Goal: Task Accomplishment & Management: Manage account settings

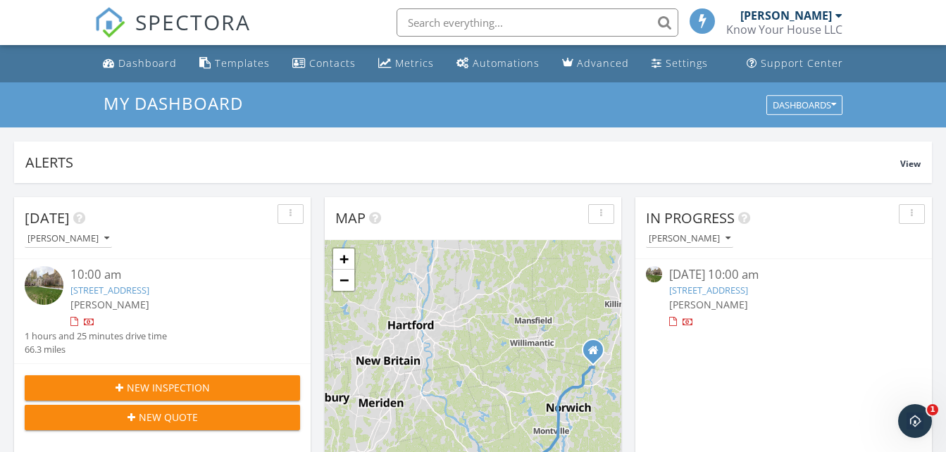
click at [94, 275] on div "10:00 am" at bounding box center [173, 275] width 206 height 18
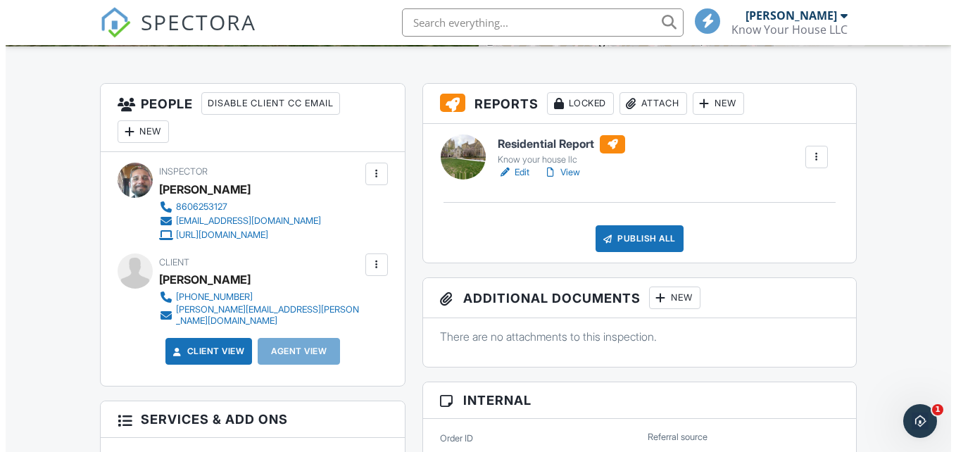
scroll to position [329, 0]
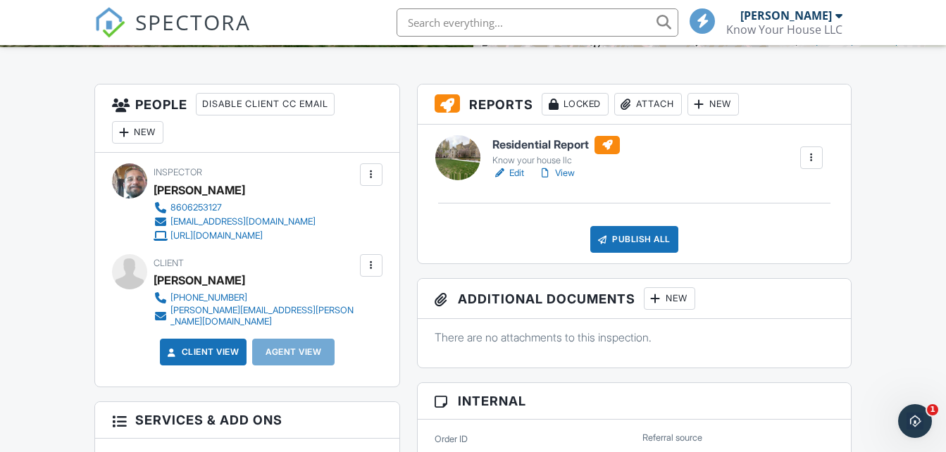
click at [146, 134] on div "New" at bounding box center [137, 132] width 51 height 23
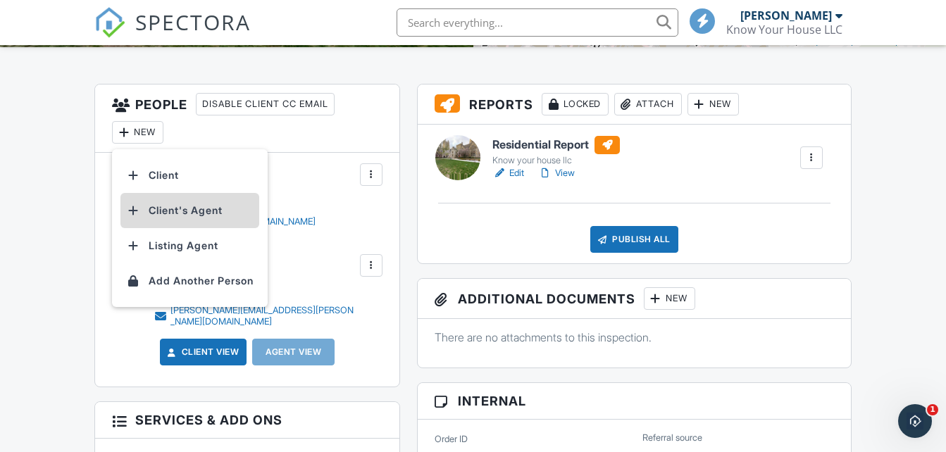
click at [158, 211] on li "Client's Agent" at bounding box center [189, 210] width 139 height 35
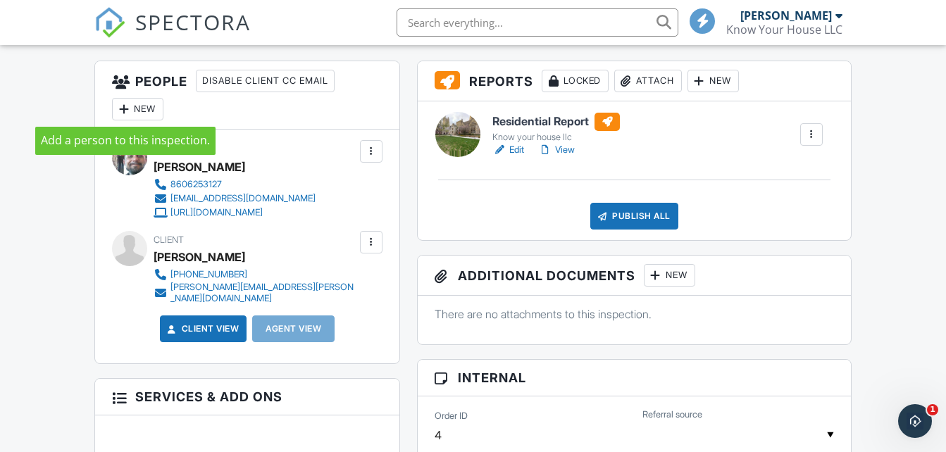
click at [127, 108] on div at bounding box center [124, 109] width 14 height 14
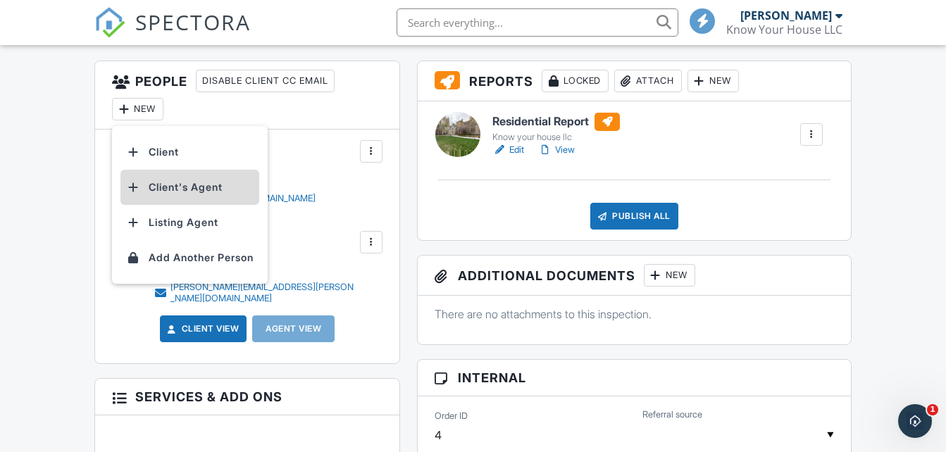
click at [166, 188] on li "Client's Agent" at bounding box center [189, 187] width 139 height 35
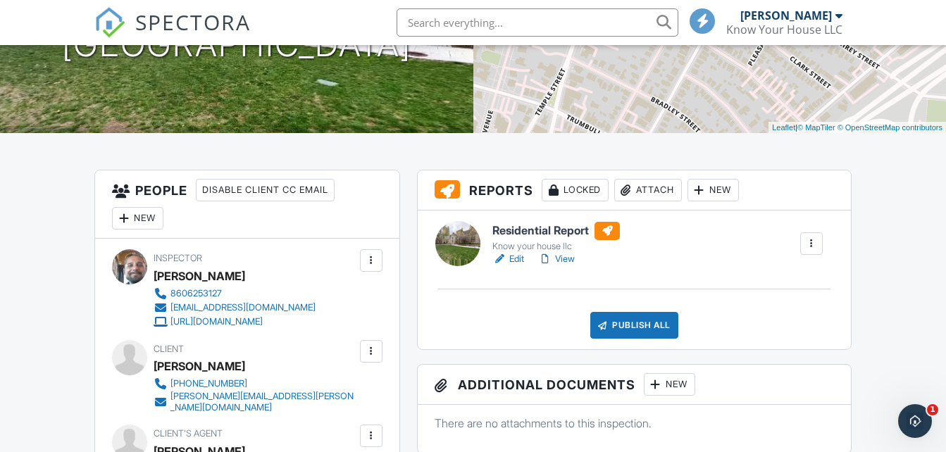
scroll to position [234, 0]
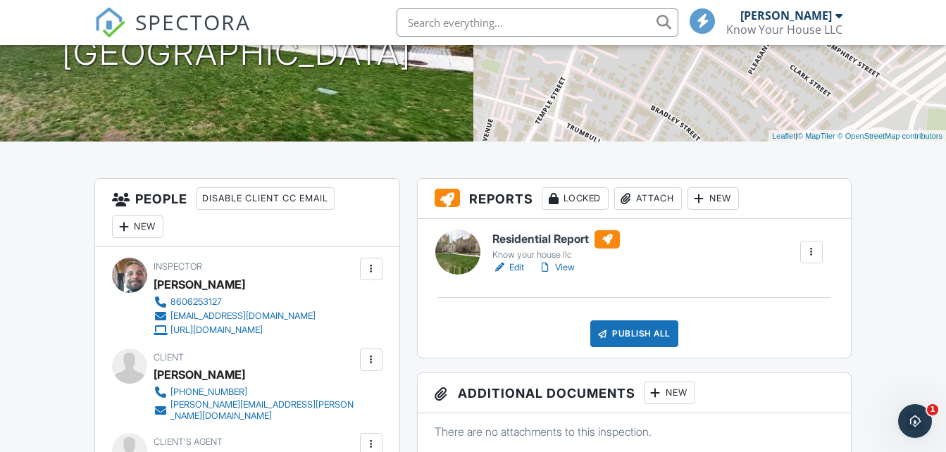
click at [569, 265] on link "View" at bounding box center [556, 268] width 37 height 14
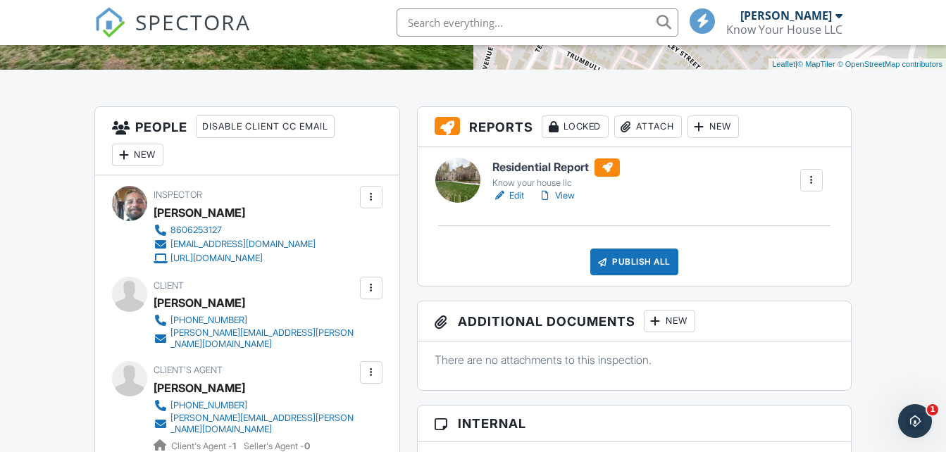
scroll to position [303, 0]
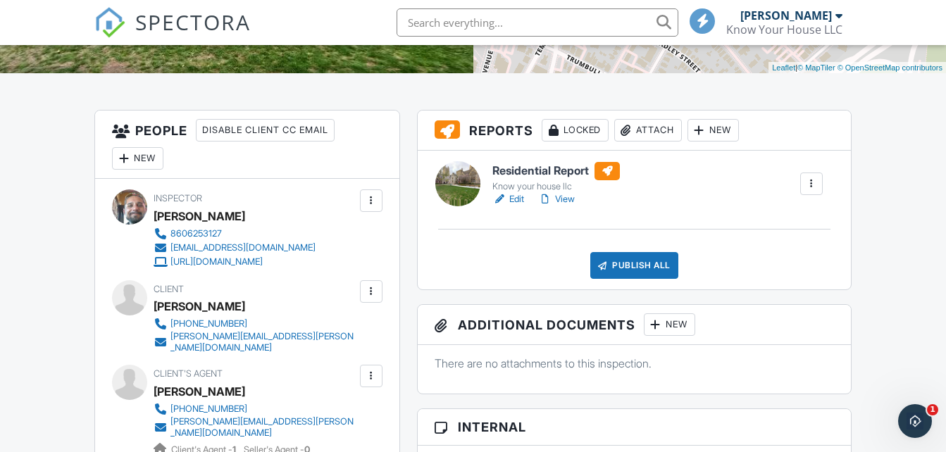
click at [675, 266] on div "Publish All" at bounding box center [634, 265] width 88 height 27
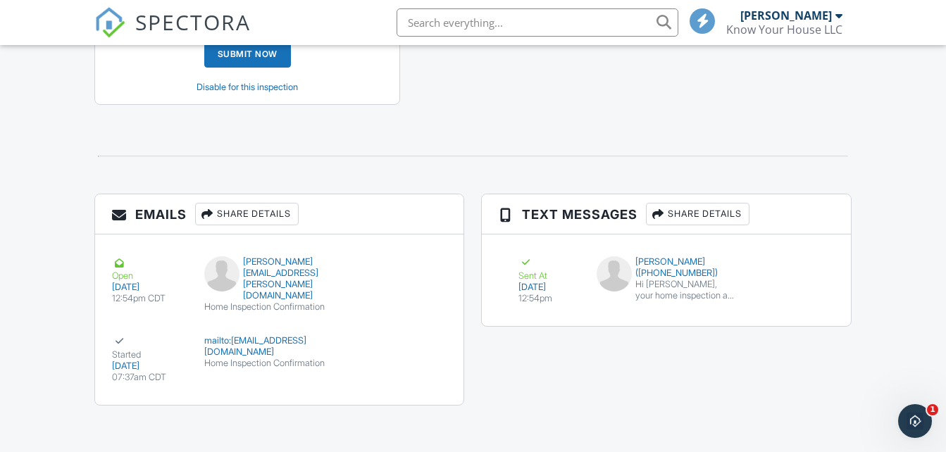
scroll to position [1617, 0]
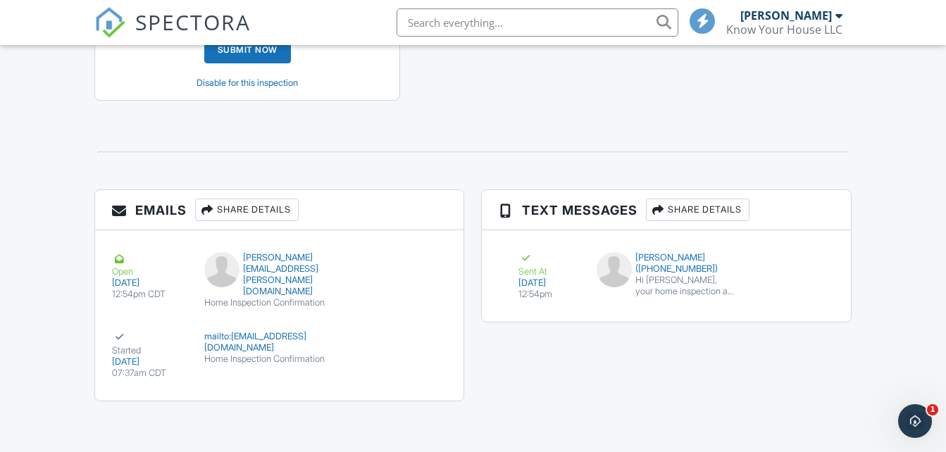
click at [685, 201] on div "Share Details" at bounding box center [698, 210] width 104 height 23
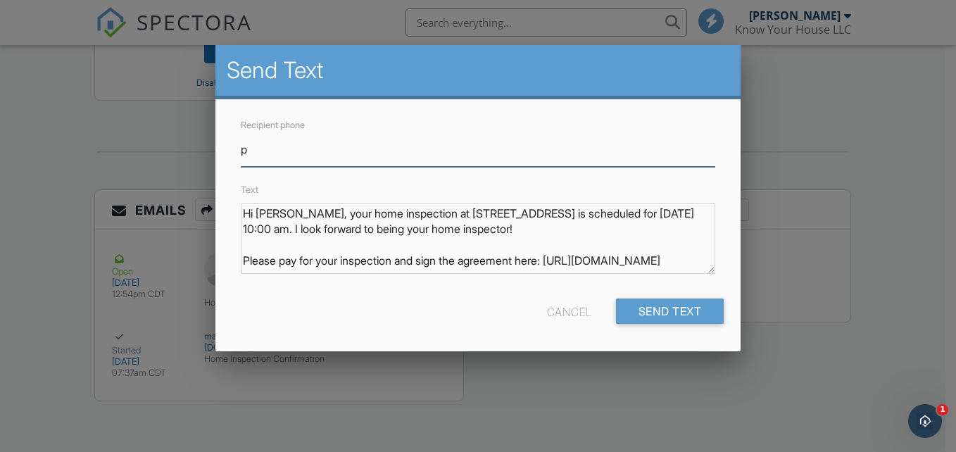
type input "p"
click at [777, 110] on div at bounding box center [478, 212] width 956 height 565
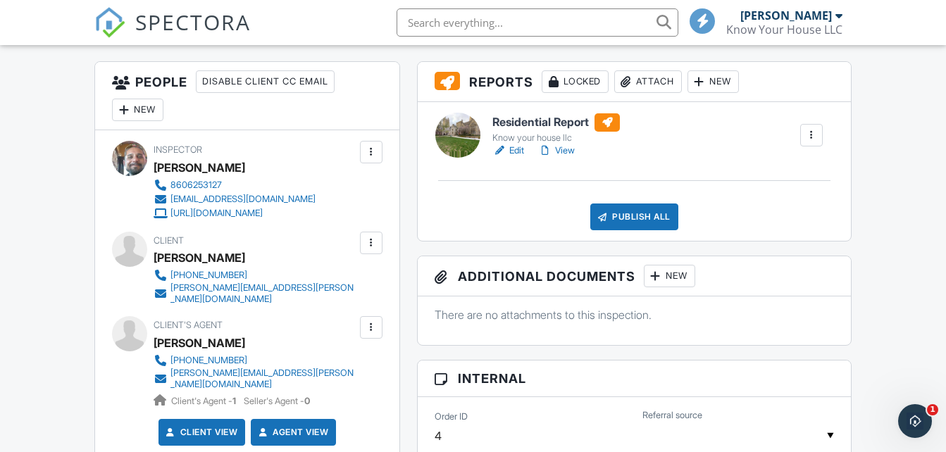
scroll to position [350, 0]
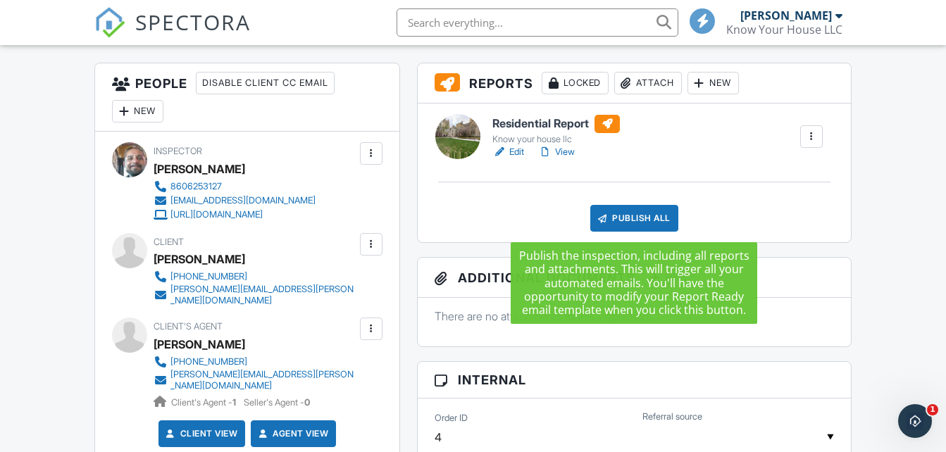
click at [613, 216] on div "Publish All" at bounding box center [634, 218] width 88 height 27
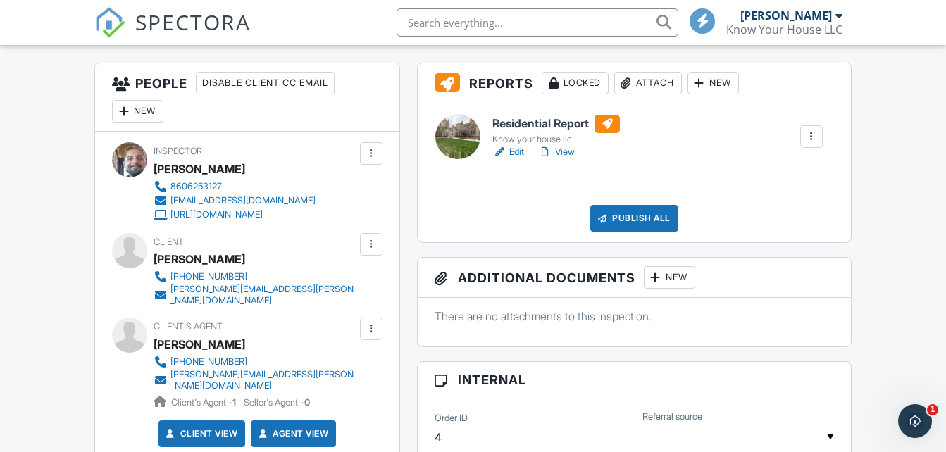
click at [467, 127] on div at bounding box center [457, 136] width 45 height 45
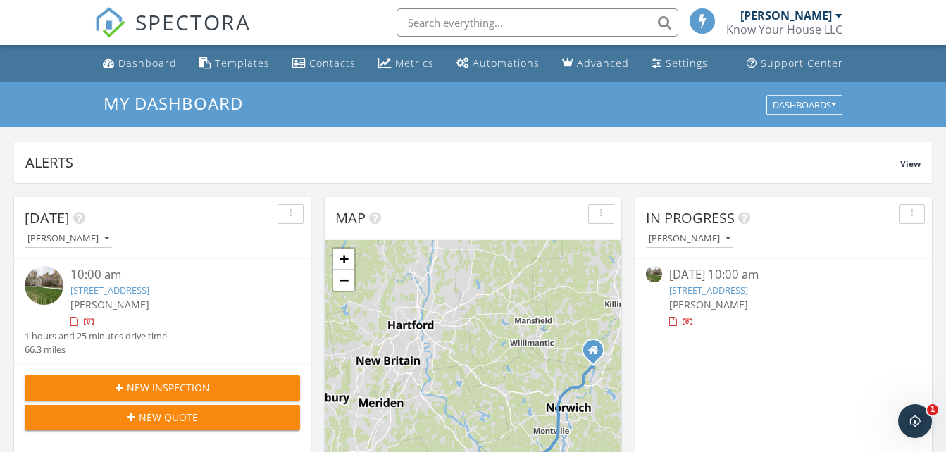
click at [111, 289] on link "[STREET_ADDRESS]" at bounding box center [109, 290] width 79 height 13
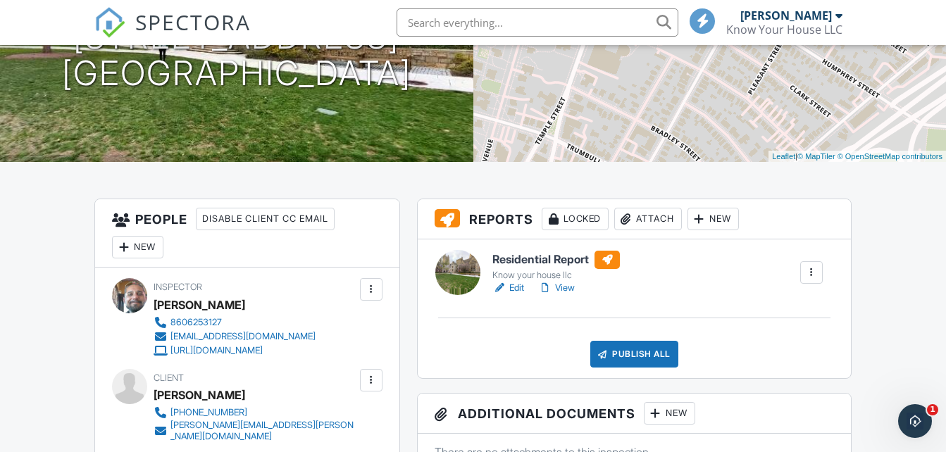
scroll to position [211, 0]
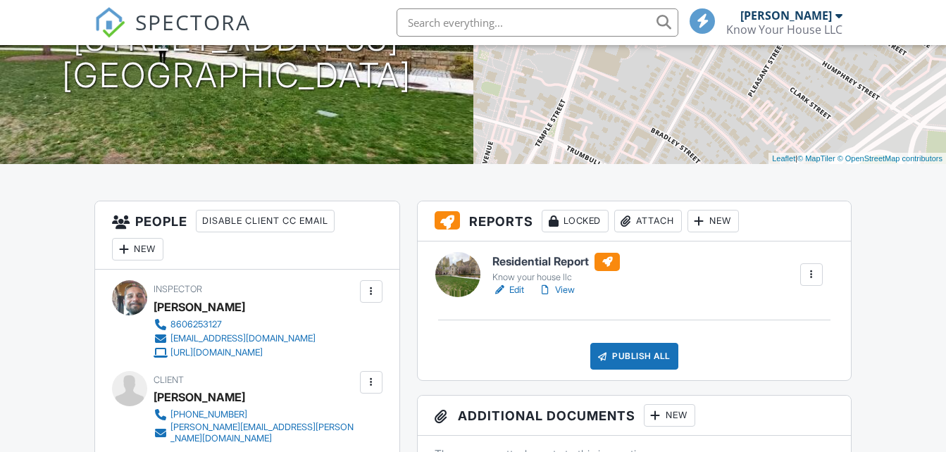
click at [453, 271] on div at bounding box center [457, 274] width 45 height 45
click at [563, 289] on link "View" at bounding box center [556, 290] width 37 height 14
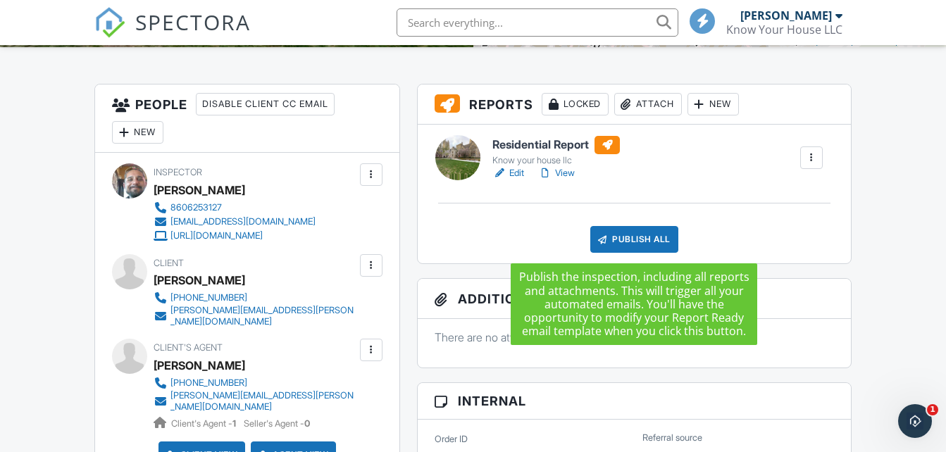
click at [651, 242] on div "Publish All" at bounding box center [634, 239] width 88 height 27
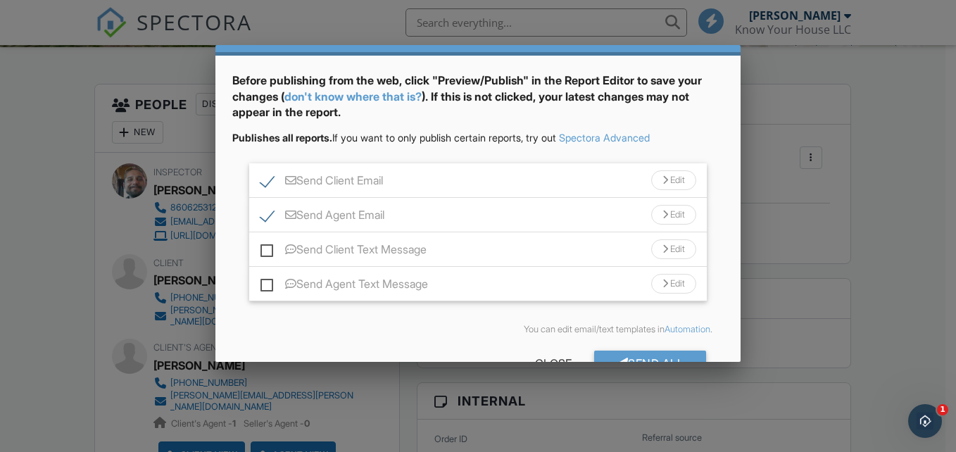
scroll to position [47, 0]
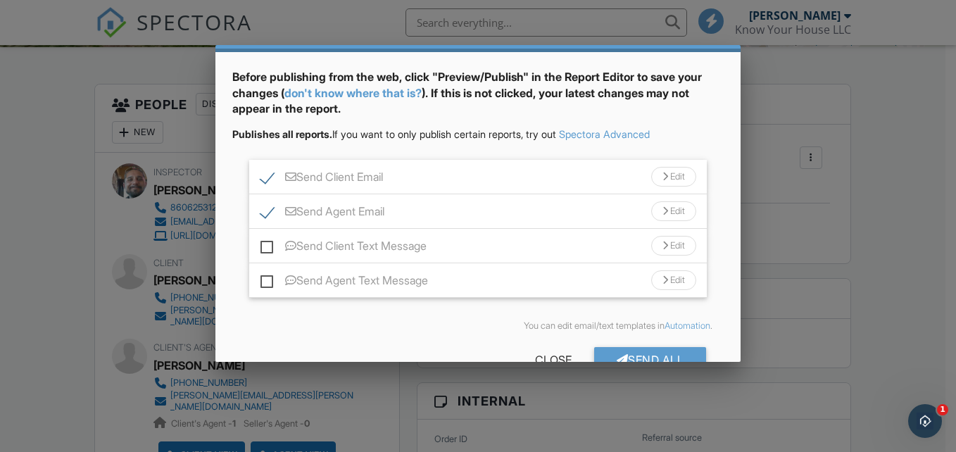
click at [267, 246] on label "Send Client Text Message" at bounding box center [344, 248] width 166 height 18
click at [267, 244] on input "Send Client Text Message" at bounding box center [265, 238] width 9 height 9
checkbox input "true"
click at [268, 282] on label "Send Agent Text Message" at bounding box center [345, 283] width 168 height 18
click at [268, 278] on input "Send Agent Text Message" at bounding box center [265, 273] width 9 height 9
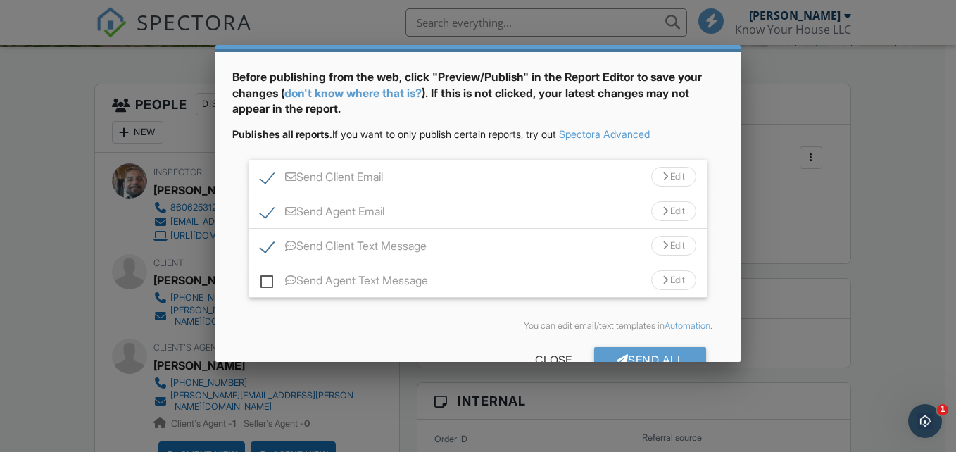
checkbox input "true"
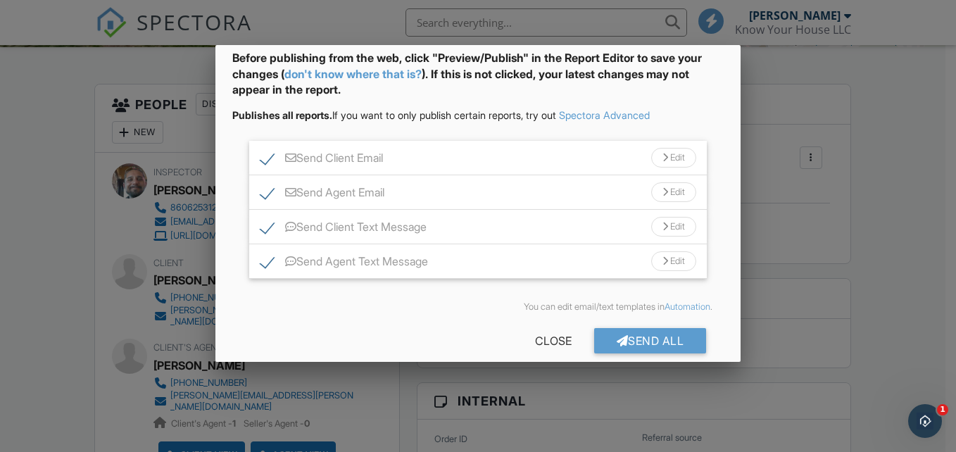
scroll to position [84, 0]
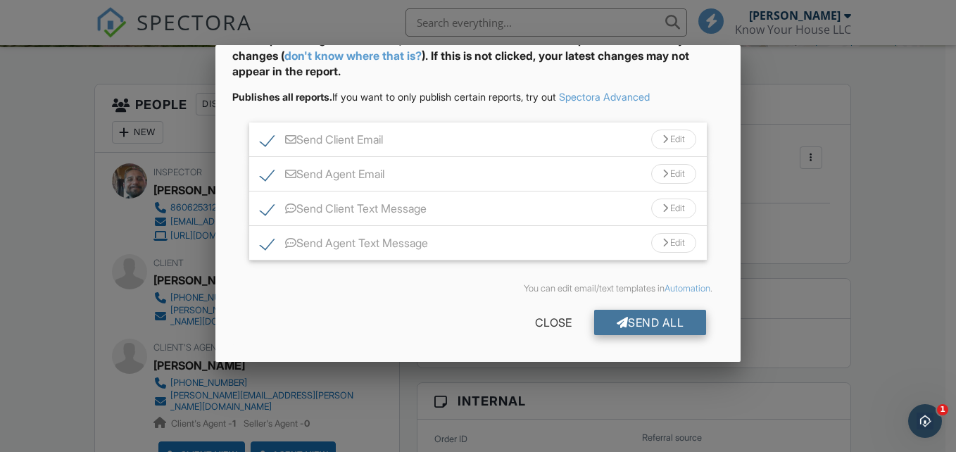
click at [626, 320] on div "Send All" at bounding box center [650, 322] width 113 height 25
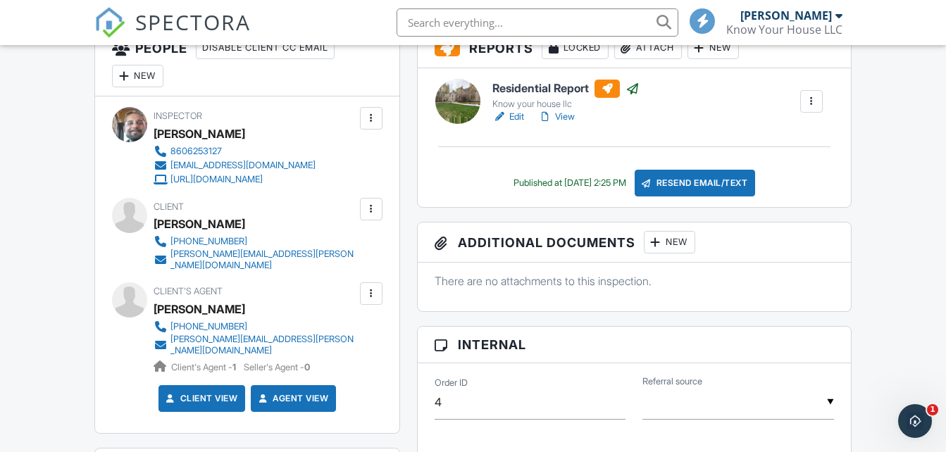
scroll to position [306, 0]
